Goal: Information Seeking & Learning: Learn about a topic

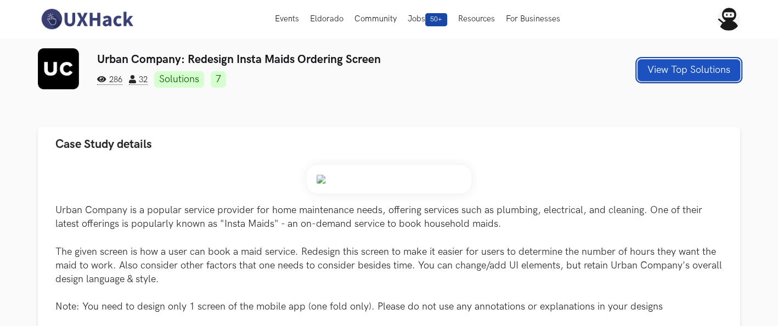
click at [645, 68] on button "View Top Solutions" at bounding box center [688, 70] width 103 height 22
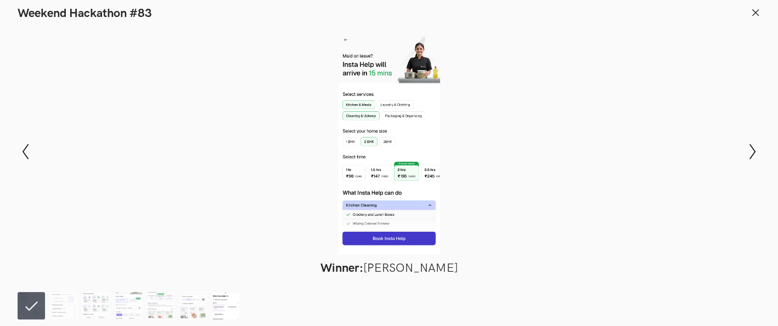
click at [219, 293] on img at bounding box center [225, 305] width 27 height 27
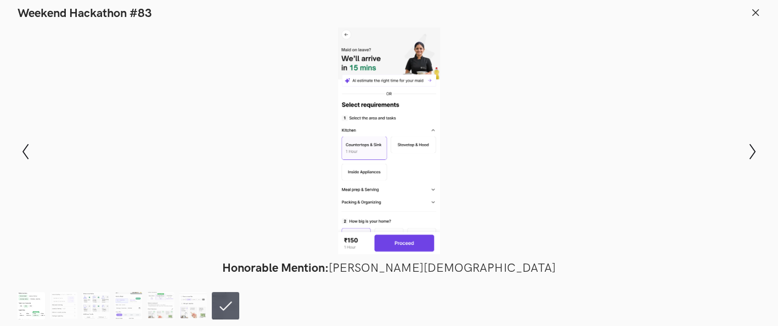
click at [26, 293] on img at bounding box center [31, 305] width 27 height 27
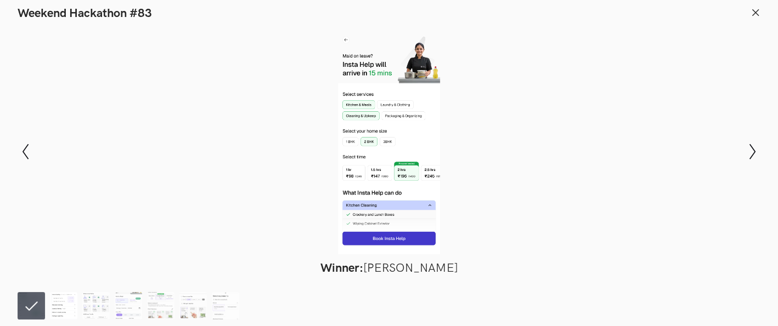
click at [52, 293] on img at bounding box center [63, 305] width 27 height 27
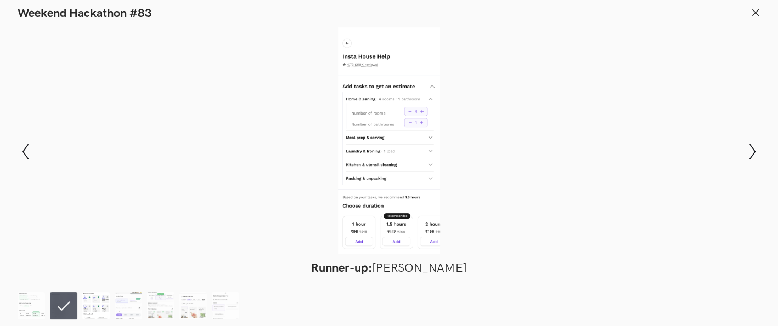
click at [97, 293] on img at bounding box center [95, 305] width 27 height 27
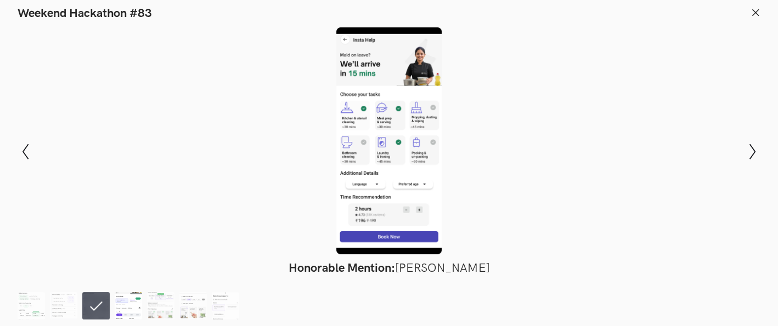
click at [122, 293] on img at bounding box center [128, 305] width 27 height 27
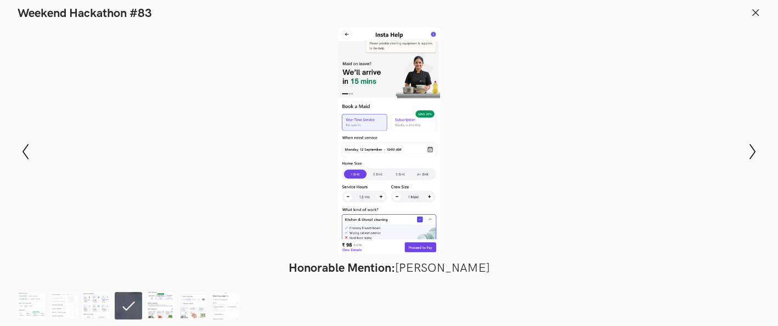
click at [152, 293] on img at bounding box center [160, 305] width 27 height 27
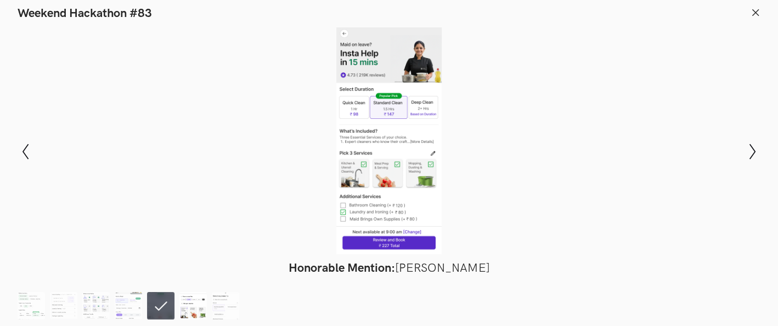
click at [183, 293] on img at bounding box center [192, 305] width 27 height 27
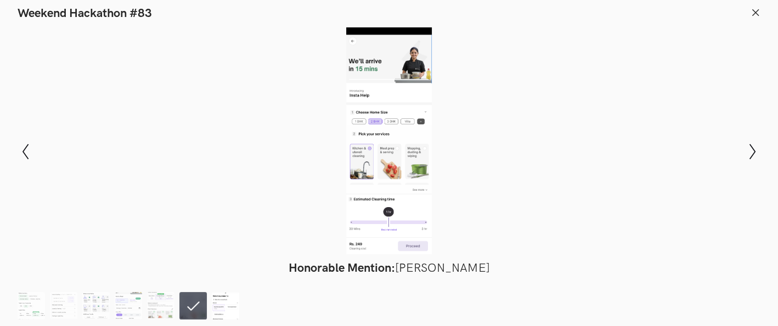
click at [232, 293] on img at bounding box center [225, 305] width 27 height 27
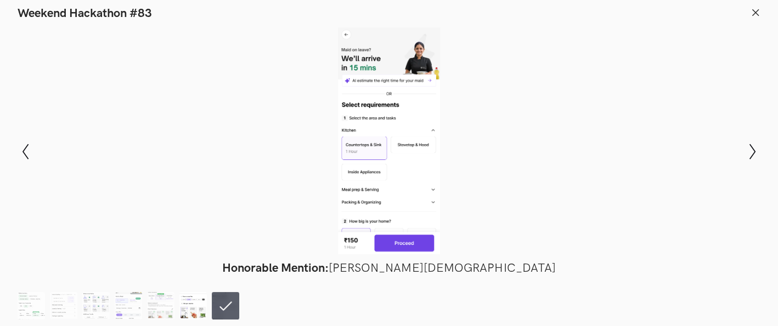
click at [205, 293] on img at bounding box center [192, 305] width 27 height 27
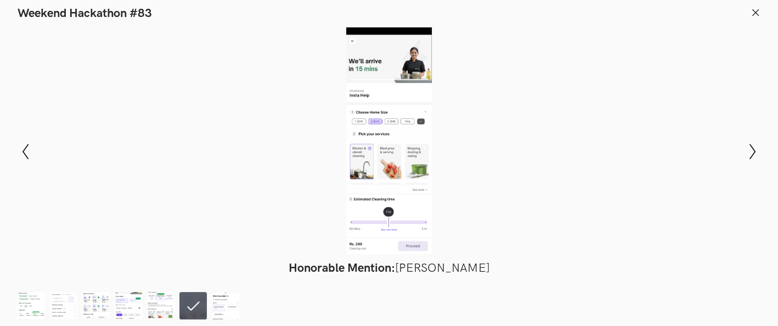
click at [699, 13] on icon at bounding box center [755, 13] width 10 height 10
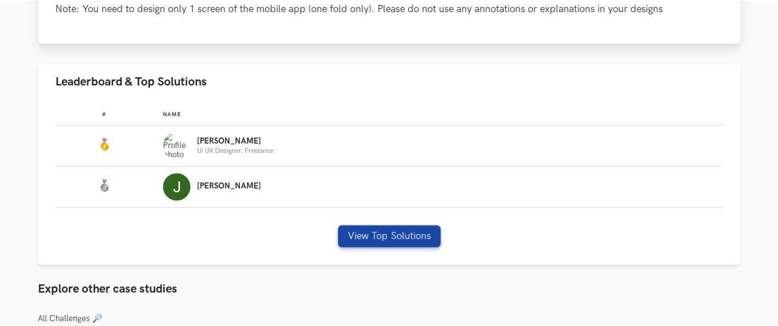
scroll to position [304, 0]
